Goal: Find specific page/section: Find specific page/section

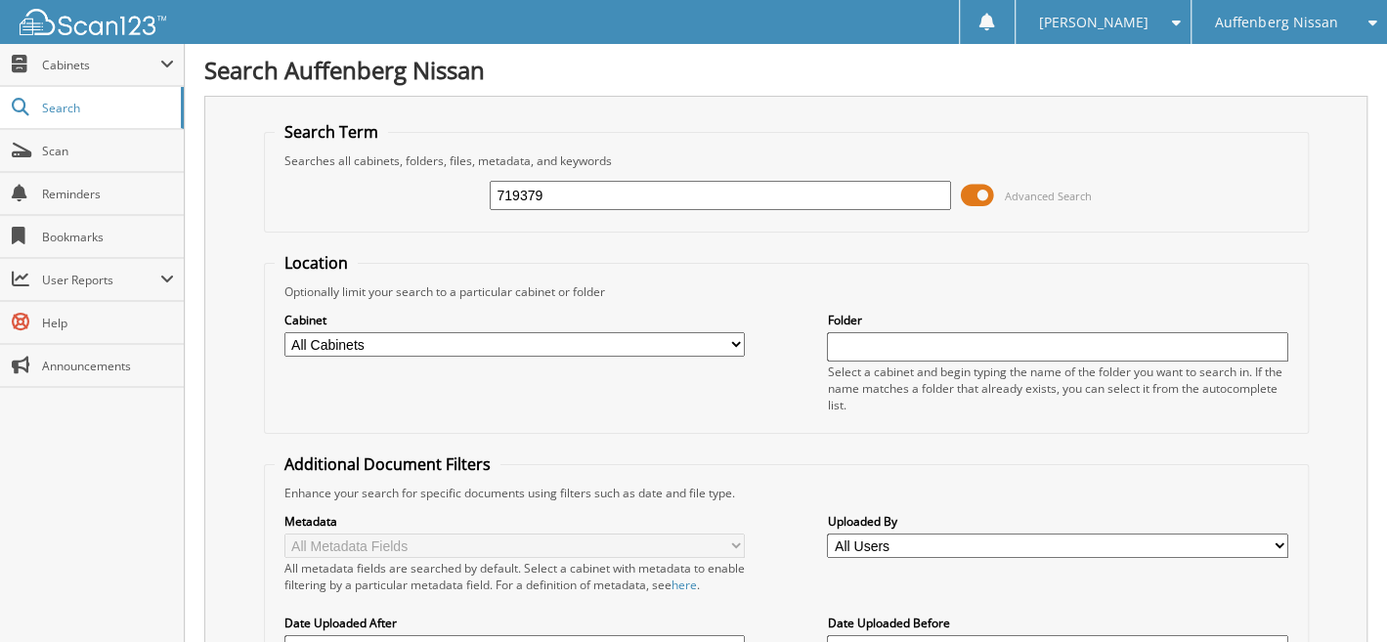
type input "719379"
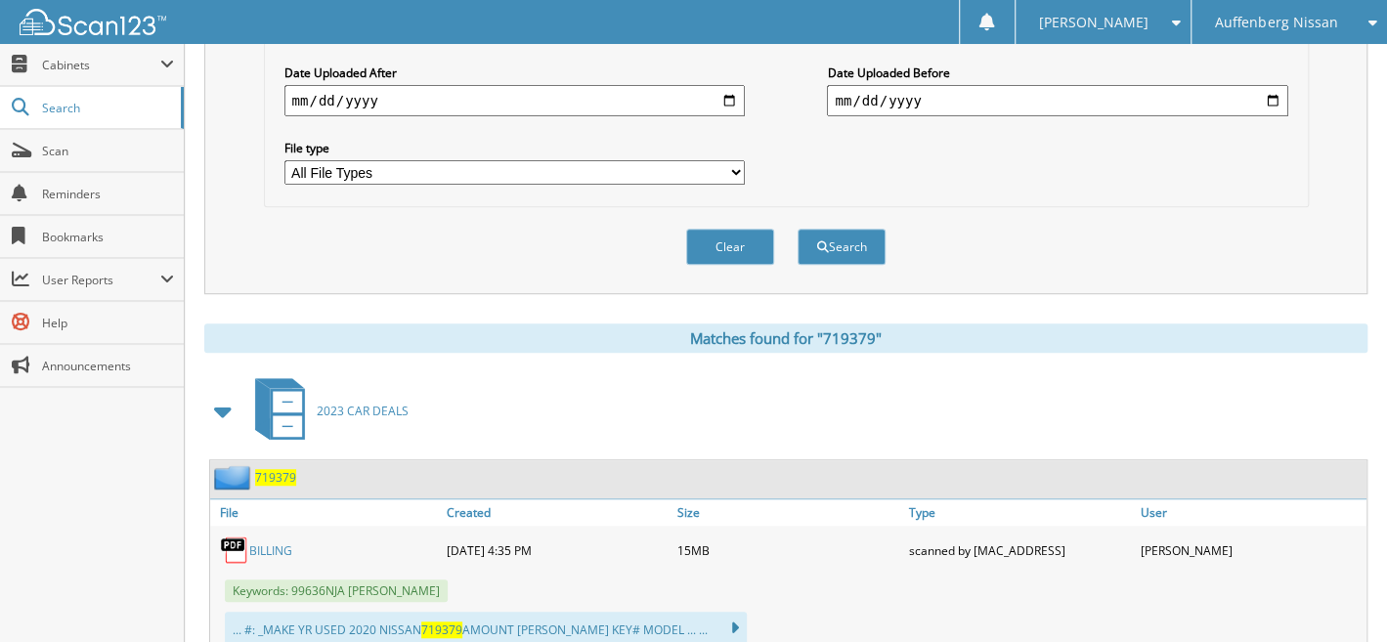
scroll to position [528, 0]
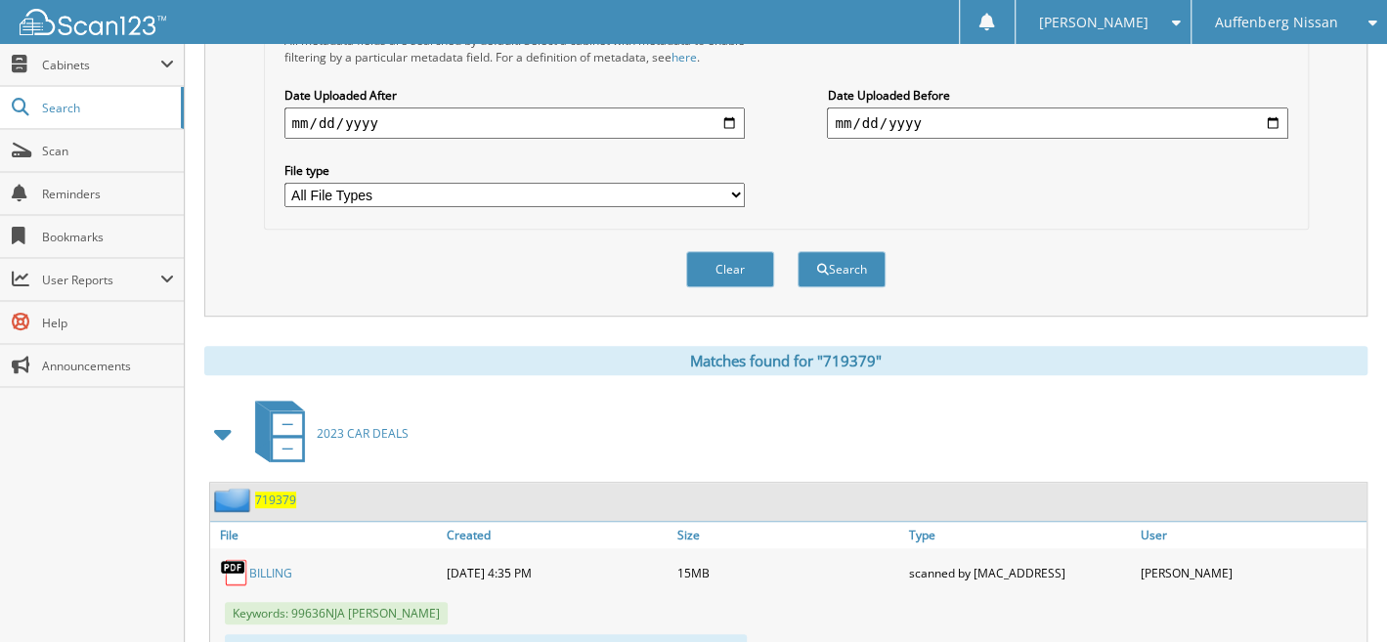
click at [282, 492] on span "719379" at bounding box center [275, 500] width 41 height 17
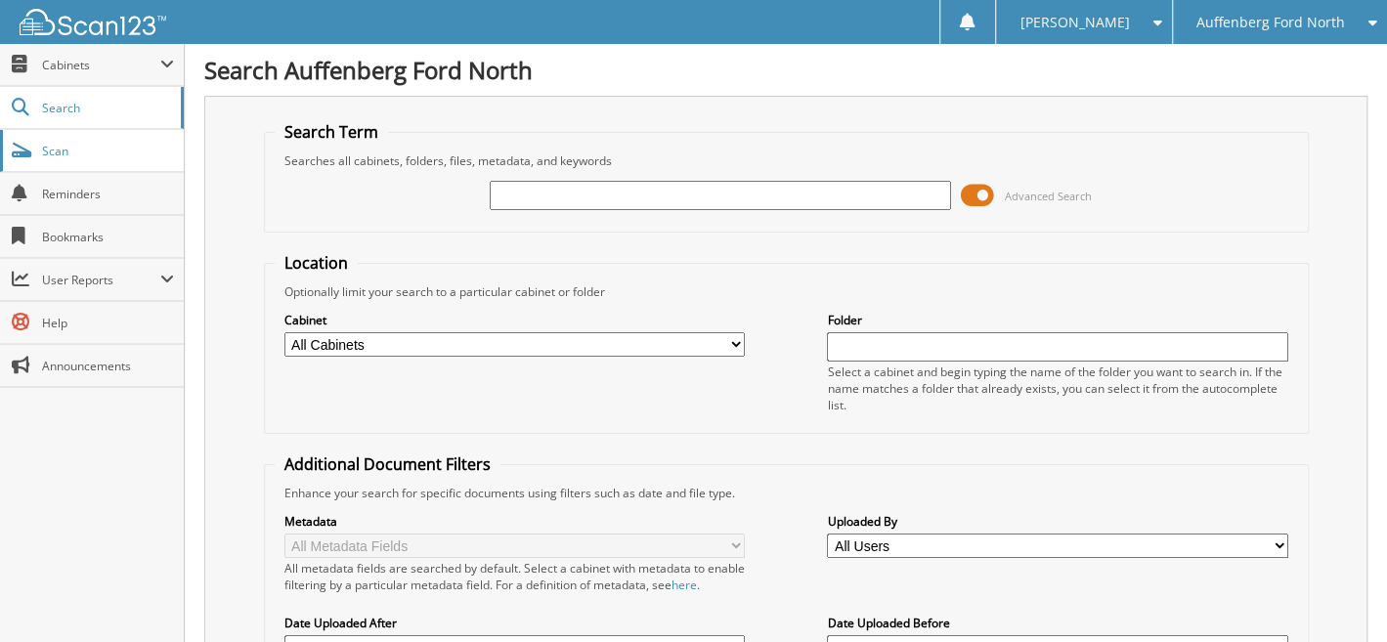
click at [55, 154] on span "Scan" at bounding box center [108, 151] width 132 height 17
type input "417352"
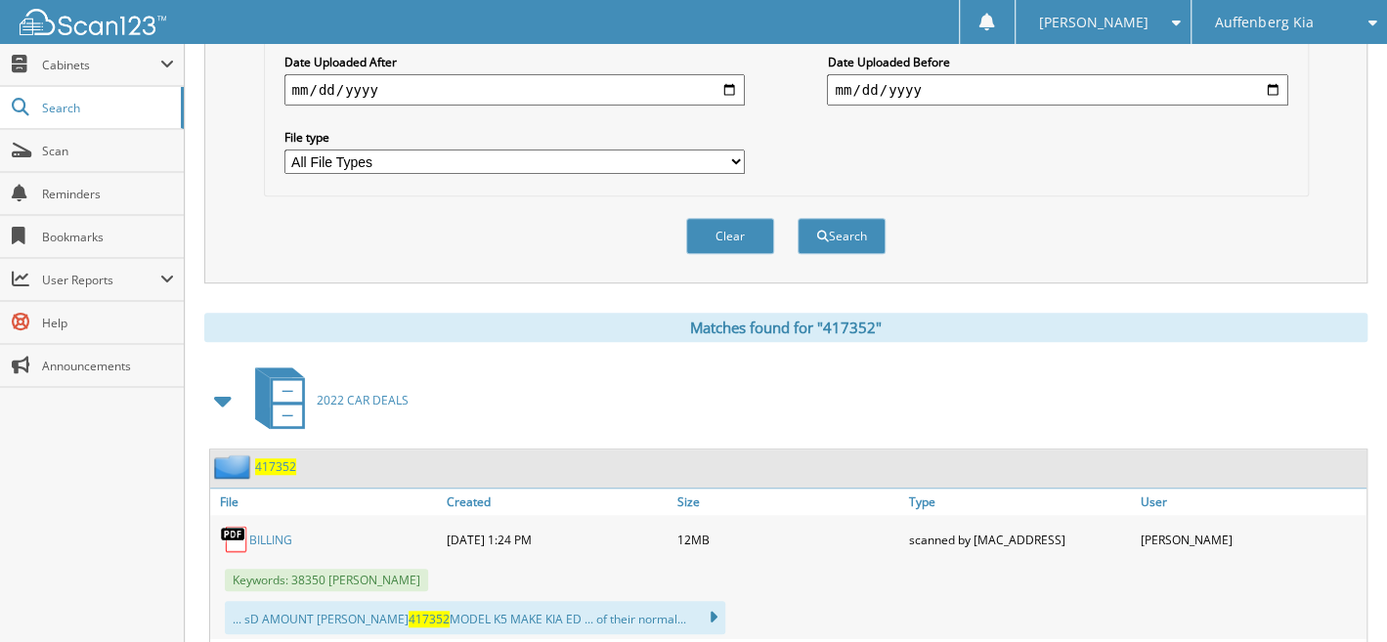
click at [282, 459] on span "417352" at bounding box center [275, 467] width 41 height 17
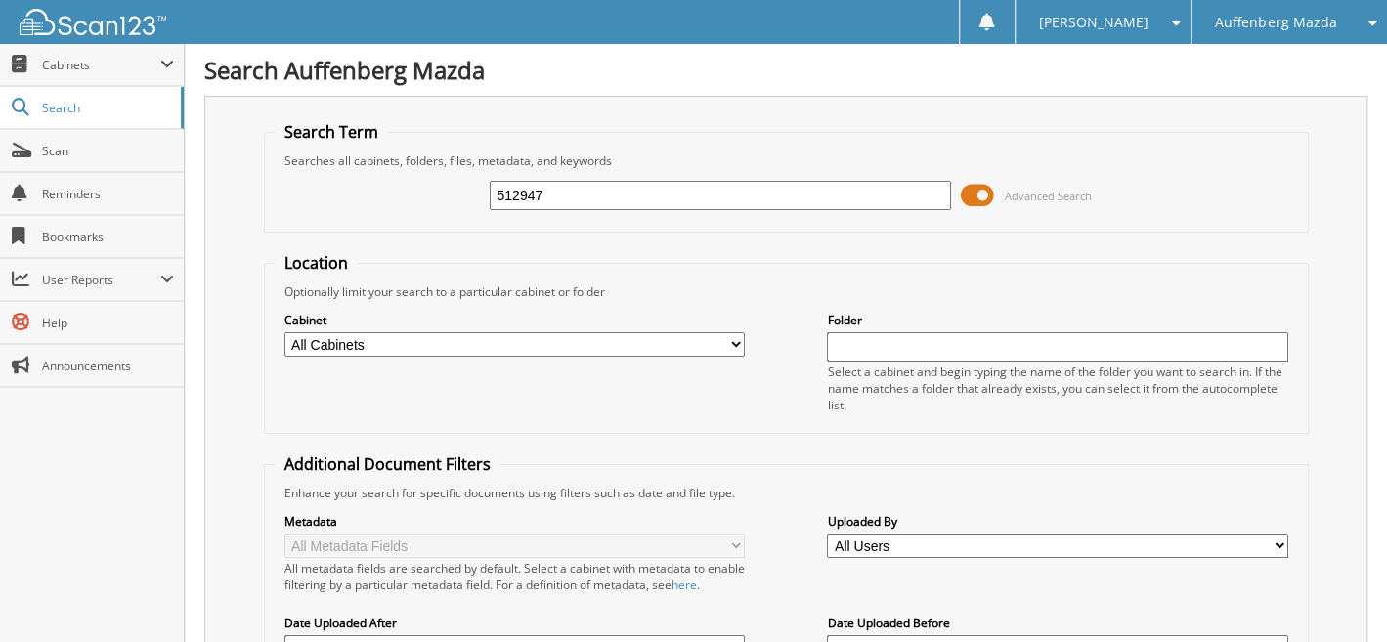
type input "512947"
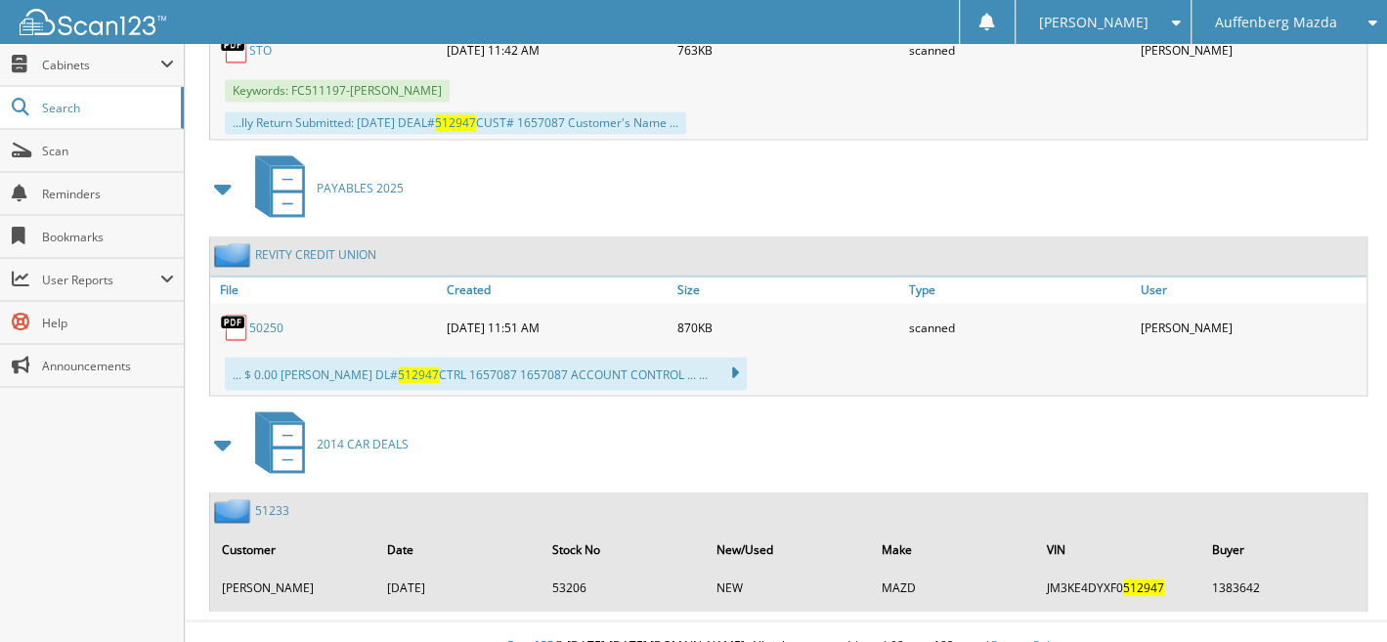
scroll to position [943, 0]
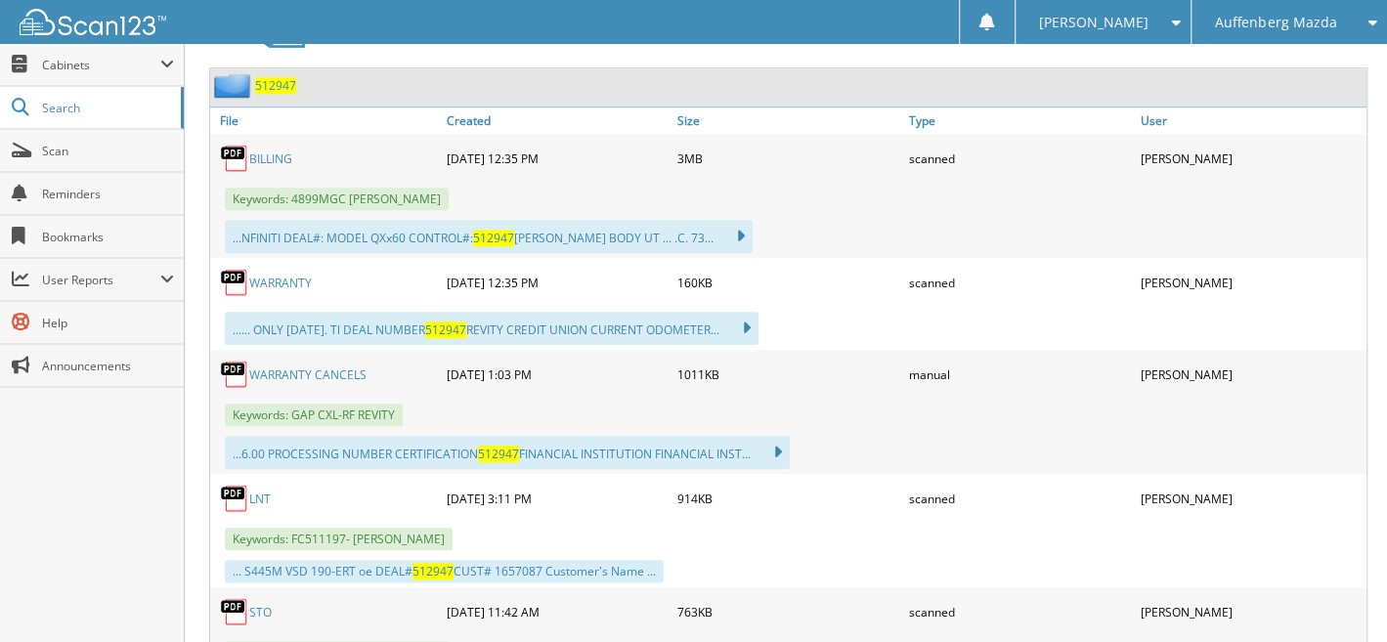
click at [282, 275] on link "WARRANTY" at bounding box center [280, 283] width 63 height 17
click at [1240, 17] on span "Auffenberg Mazda" at bounding box center [1275, 23] width 121 height 12
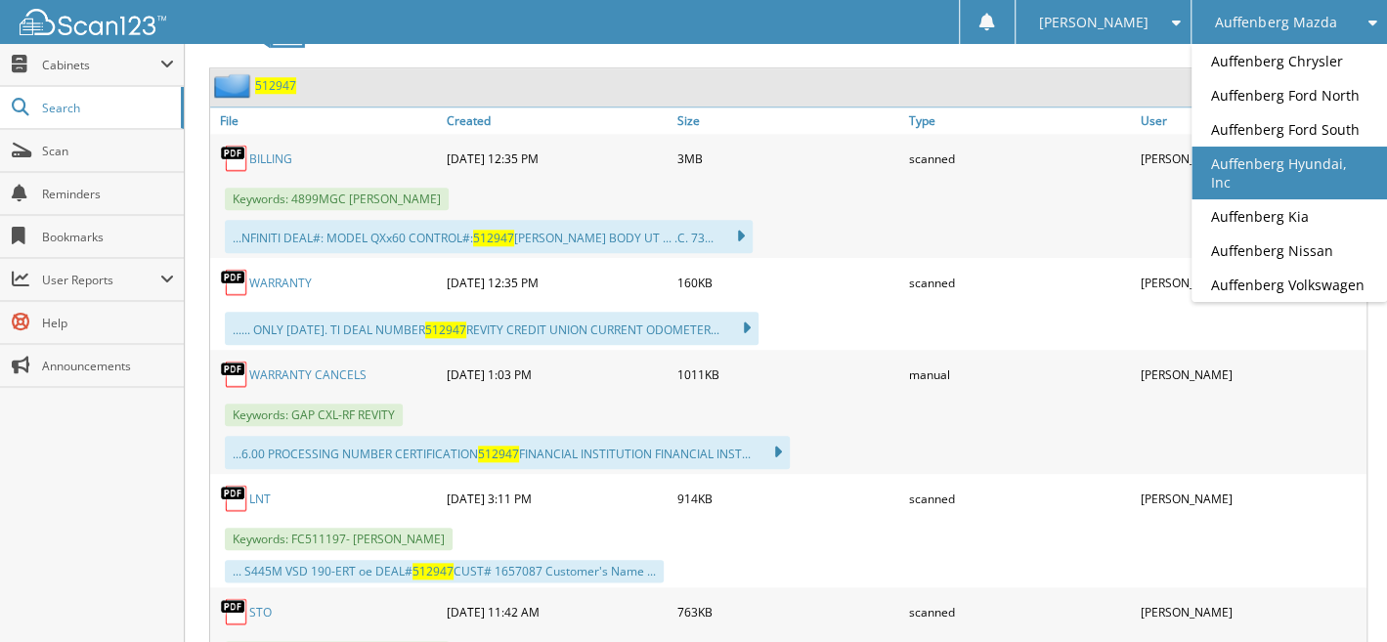
click at [1245, 167] on link "Auffenberg Hyundai, Inc" at bounding box center [1290, 173] width 196 height 53
